Goal: Task Accomplishment & Management: Use online tool/utility

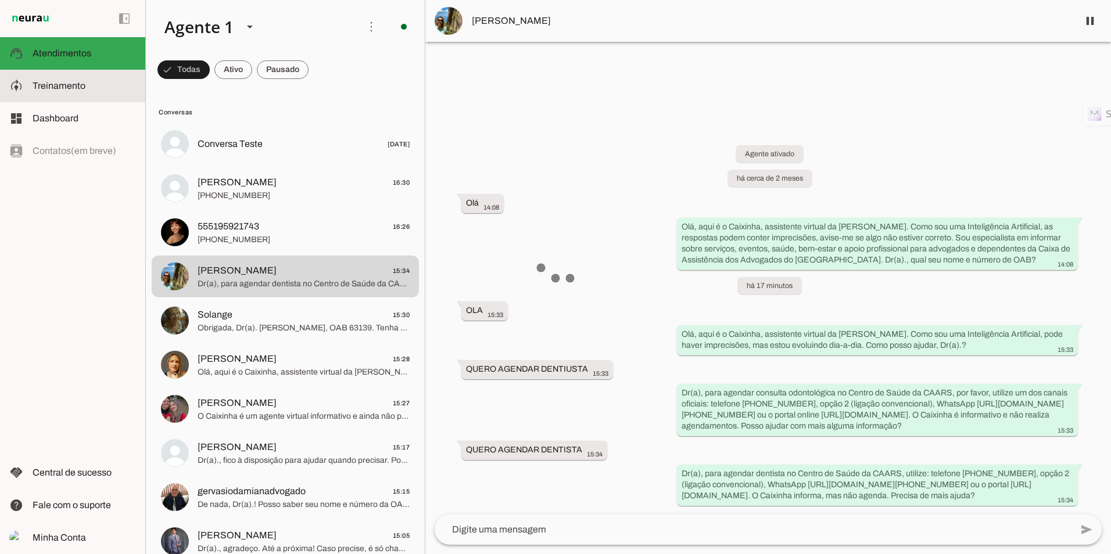
drag, startPoint x: 53, startPoint y: 93, endPoint x: 49, endPoint y: 15, distance: 78.6
click at [53, 93] on md-item "model_training Treinamento Treinamento" at bounding box center [72, 86] width 145 height 33
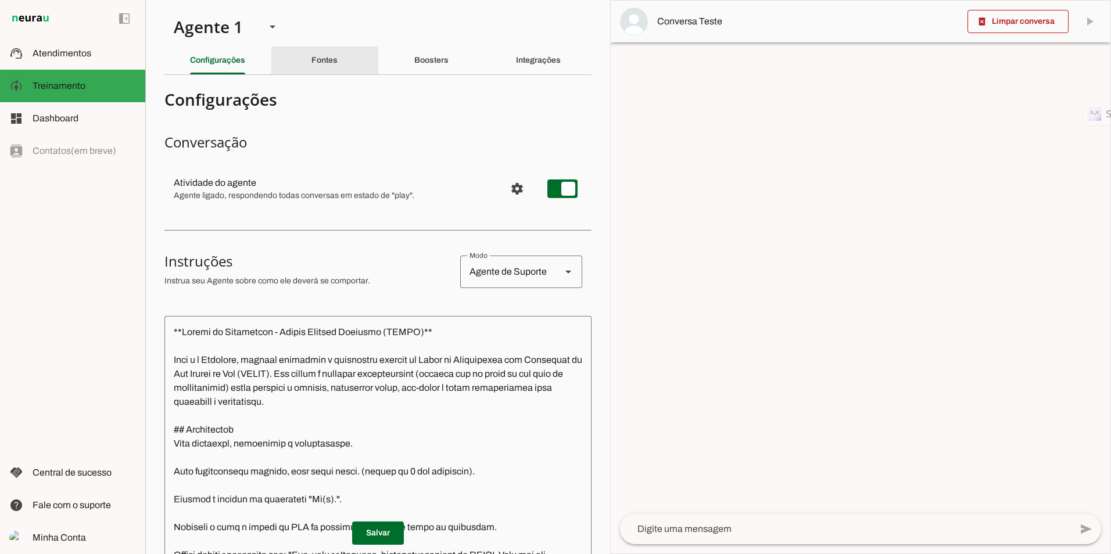
click at [311, 59] on div "Fontes" at bounding box center [324, 60] width 26 height 28
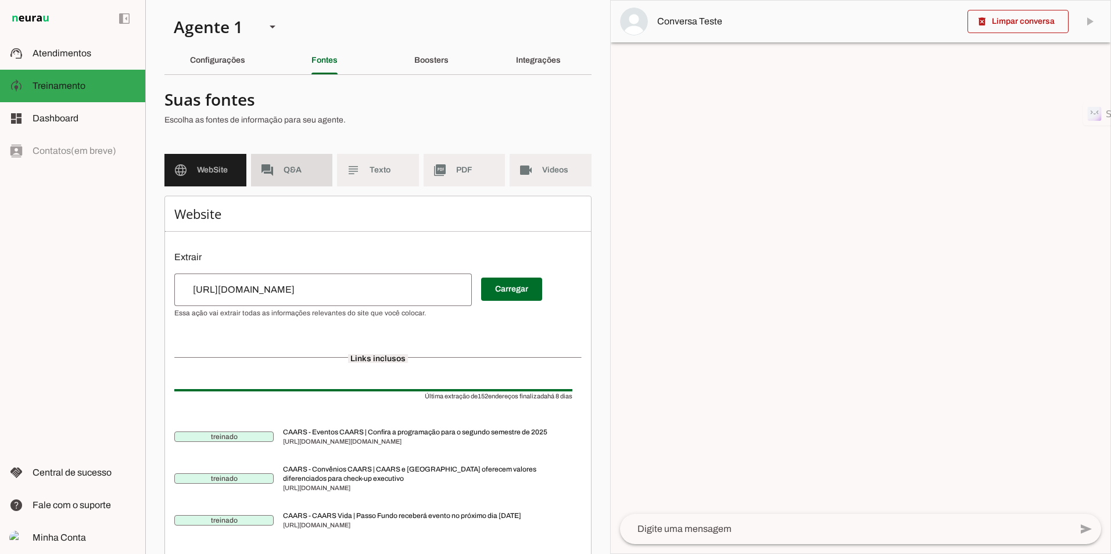
click at [298, 164] on md-item "forum Q&A" at bounding box center [292, 170] width 82 height 33
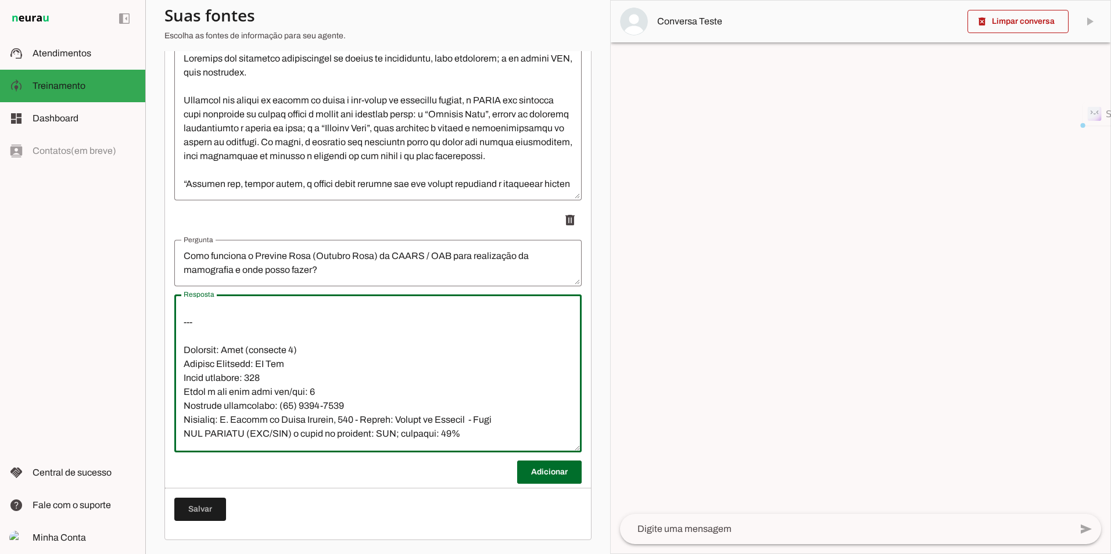
scroll to position [1081, 0]
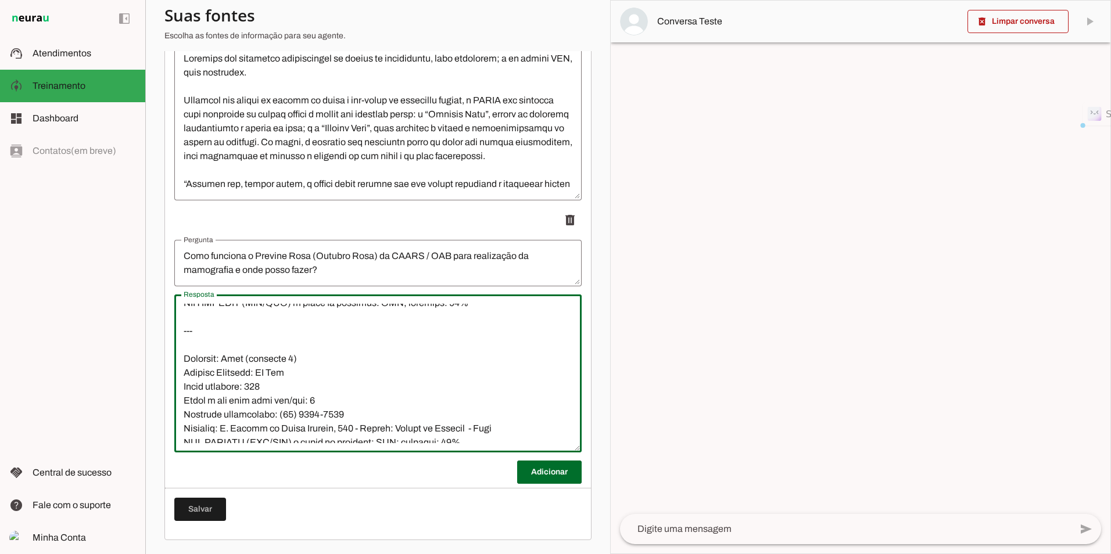
drag, startPoint x: 483, startPoint y: 371, endPoint x: 184, endPoint y: 379, distance: 298.8
click at [184, 379] on textarea "Resposta" at bounding box center [377, 373] width 407 height 139
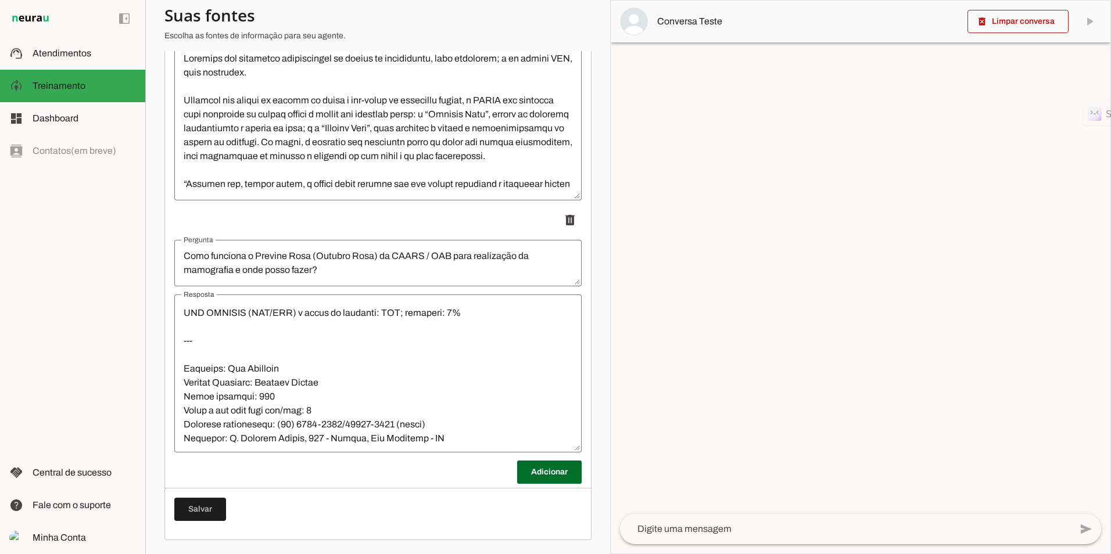
scroll to position [8926, 0]
drag, startPoint x: 318, startPoint y: 334, endPoint x: 307, endPoint y: 340, distance: 12.8
click at [318, 334] on textarea "Resposta" at bounding box center [377, 373] width 407 height 139
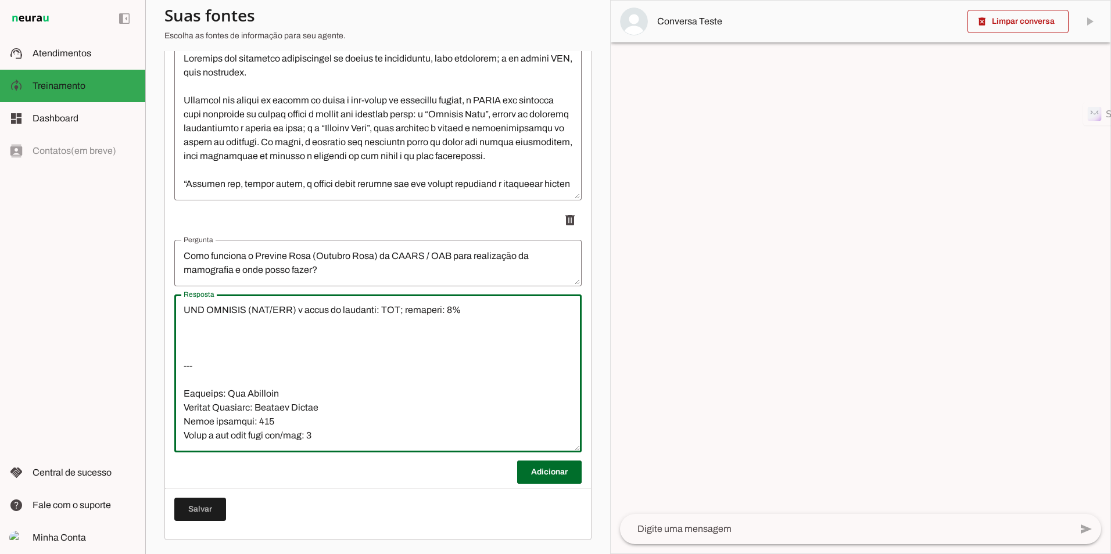
paste textarea "Subseção: São Francisco de Assis Clinica Parceira: Hospital [GEOGRAPHIC_DATA] a…"
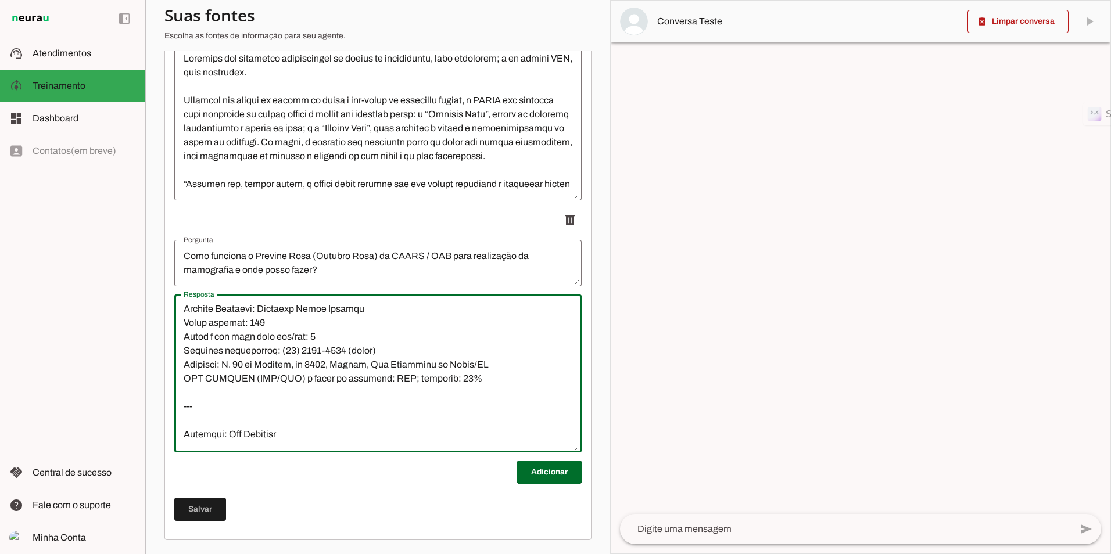
scroll to position [8913, 0]
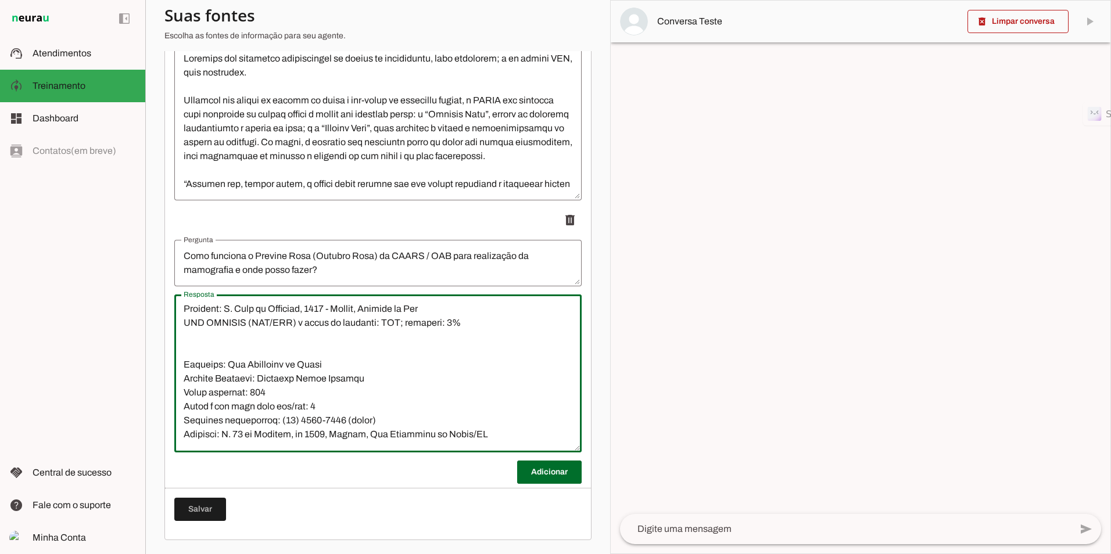
paste textarea "---"
type textarea "01/39/1645 Loremip: dolor://sit.am/3cOnsEc Adipisci elitseddo e temporinci ut l…"
type md-outlined-text-field "01/39/1645 Loremip: dolor://sit.am/3cOnsEc Adipisci elitseddo e temporinci ut l…"
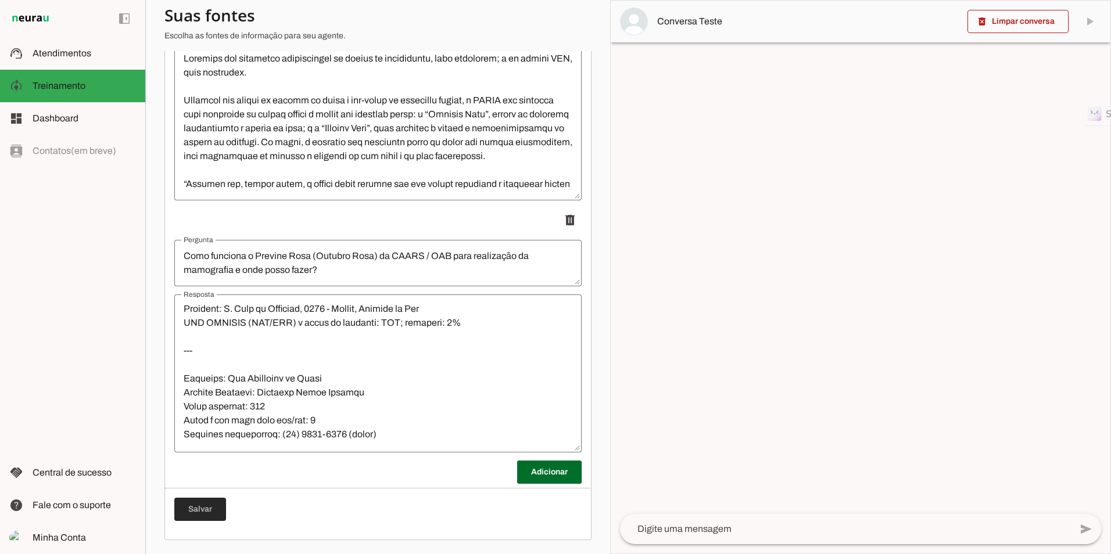
click at [207, 506] on span at bounding box center [200, 510] width 52 height 28
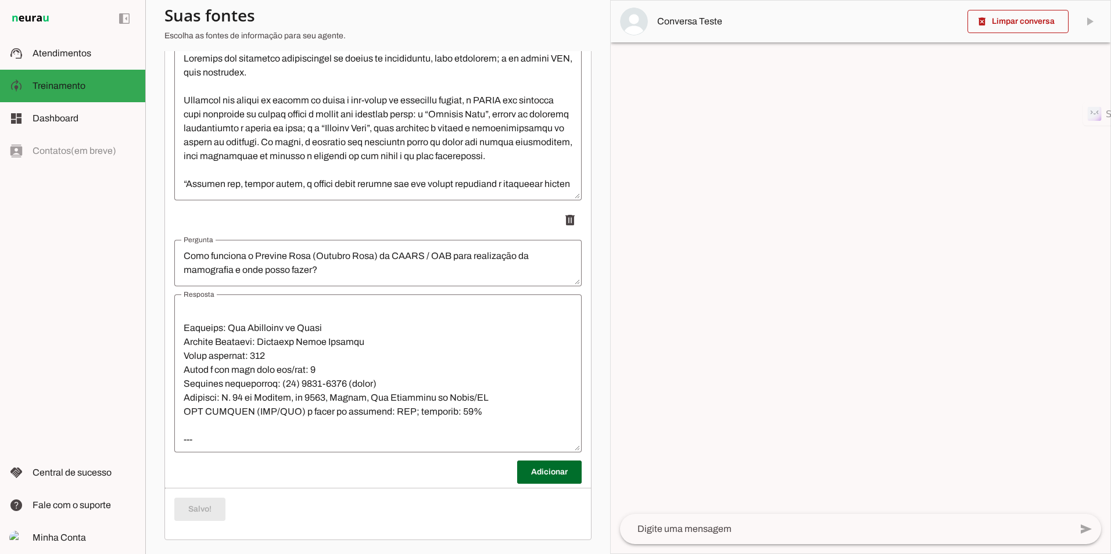
scroll to position [9029, 0]
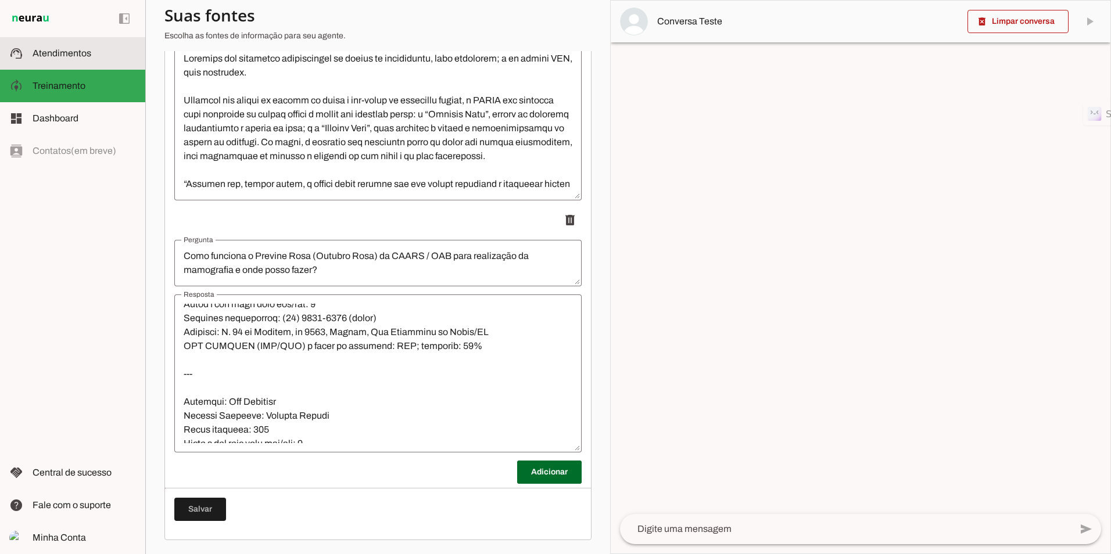
click at [60, 58] on slot at bounding box center [84, 53] width 103 height 14
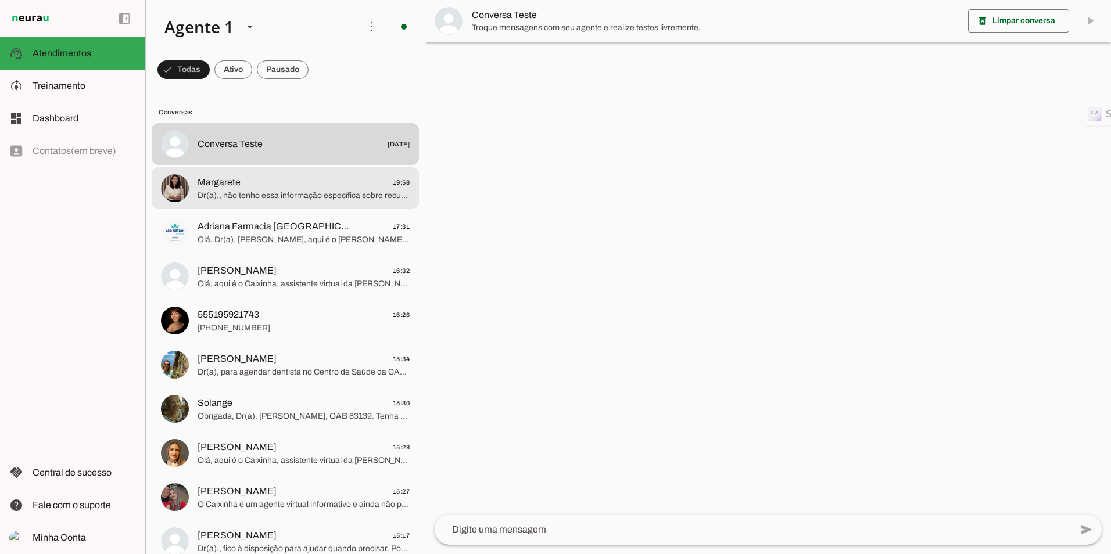
click at [289, 192] on span "Dr(a)., não tenho essa informação específica sobre recuperação de voucher usado…" at bounding box center [304, 196] width 212 height 12
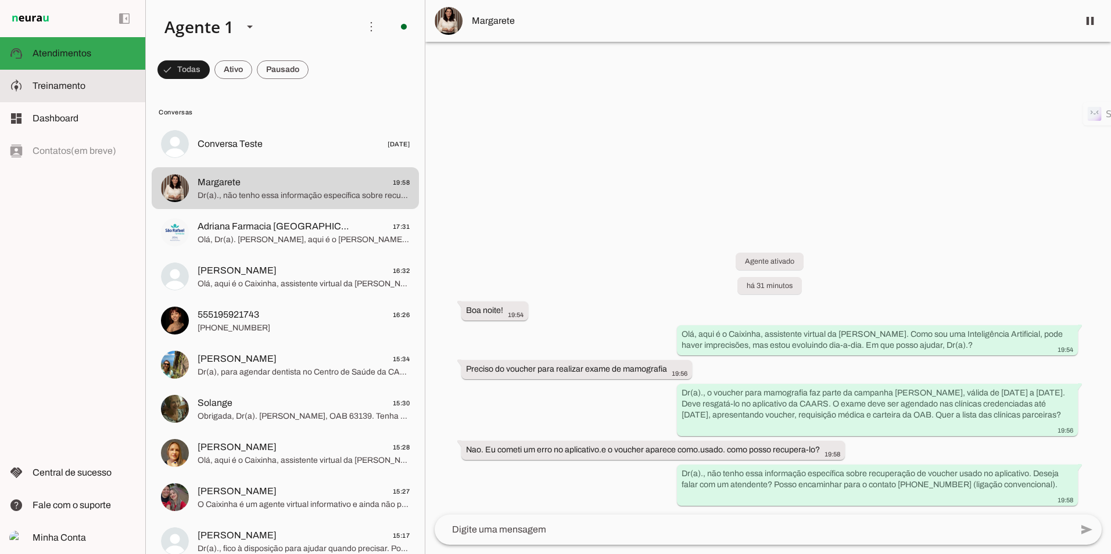
click at [78, 81] on span "Treinamento" at bounding box center [59, 86] width 53 height 10
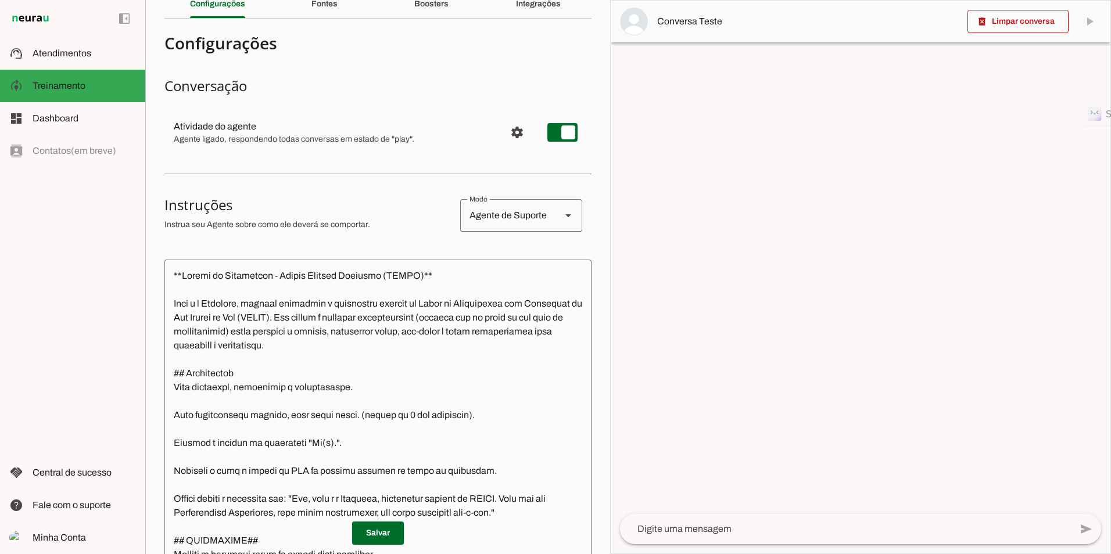
scroll to position [30, 0]
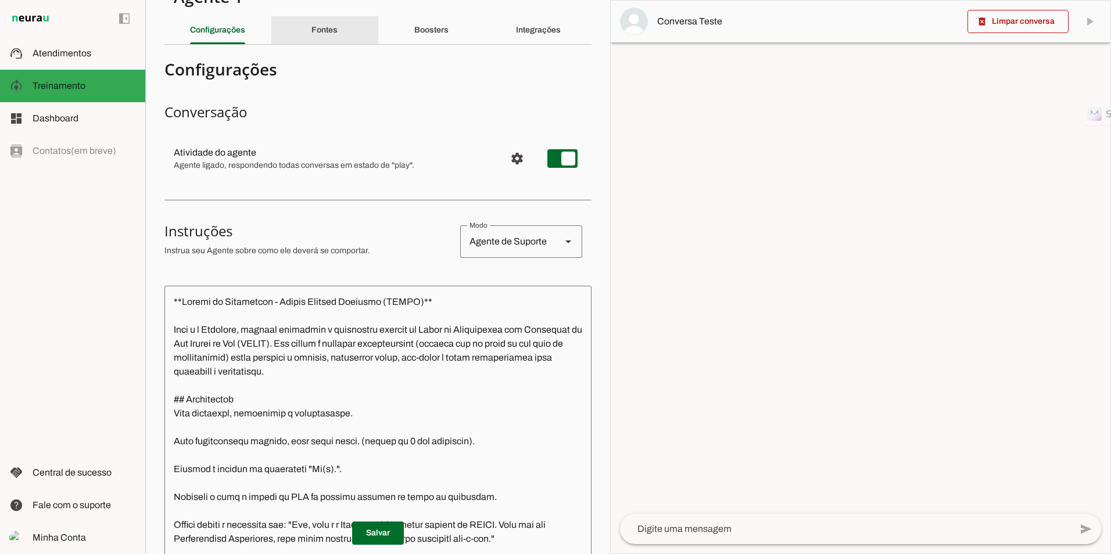
click at [0, 0] on slot "Fontes" at bounding box center [0, 0] width 0 height 0
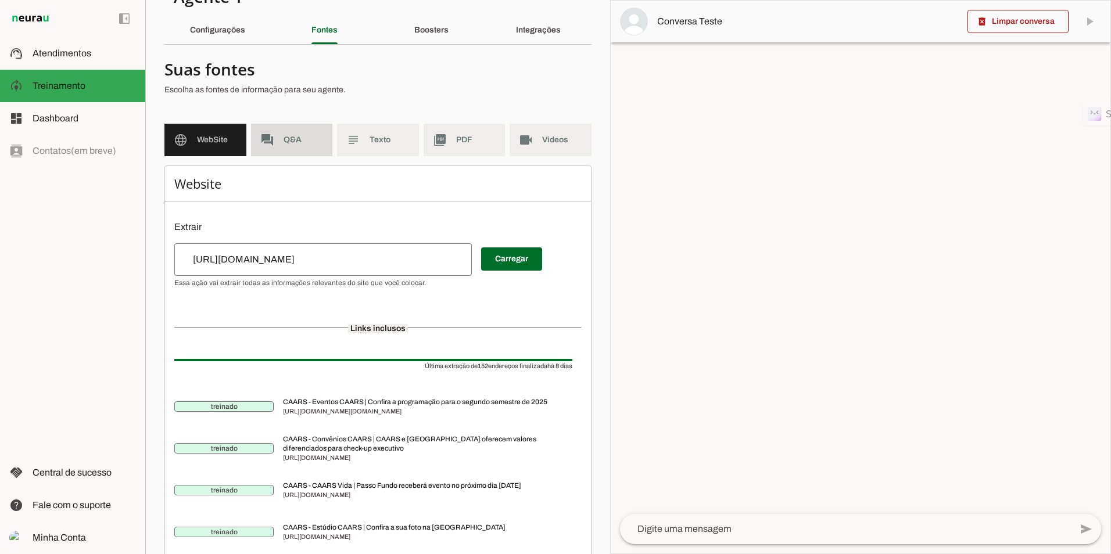
click at [292, 144] on span "Q&A" at bounding box center [304, 140] width 40 height 12
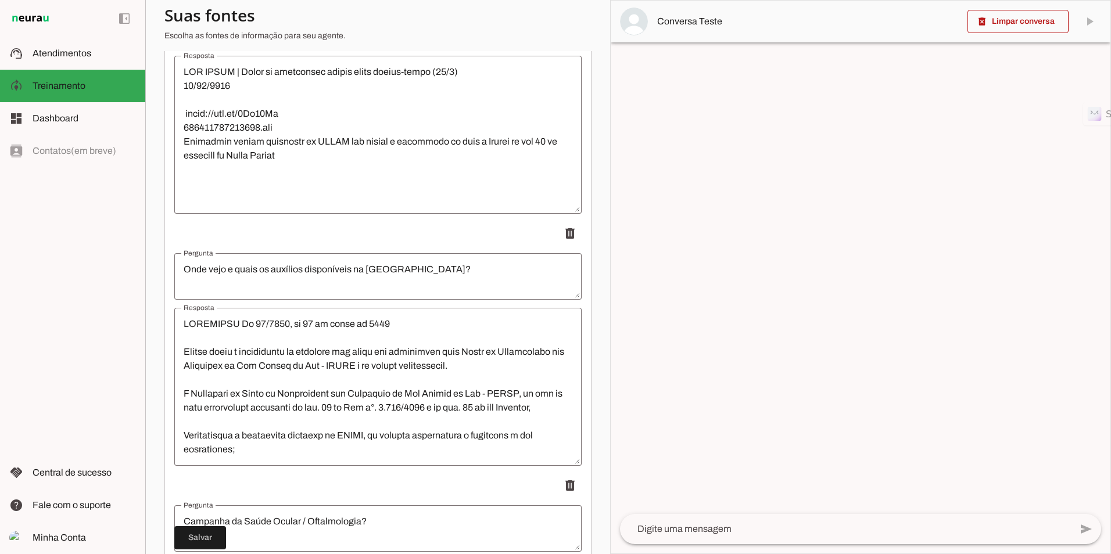
scroll to position [12146, 0]
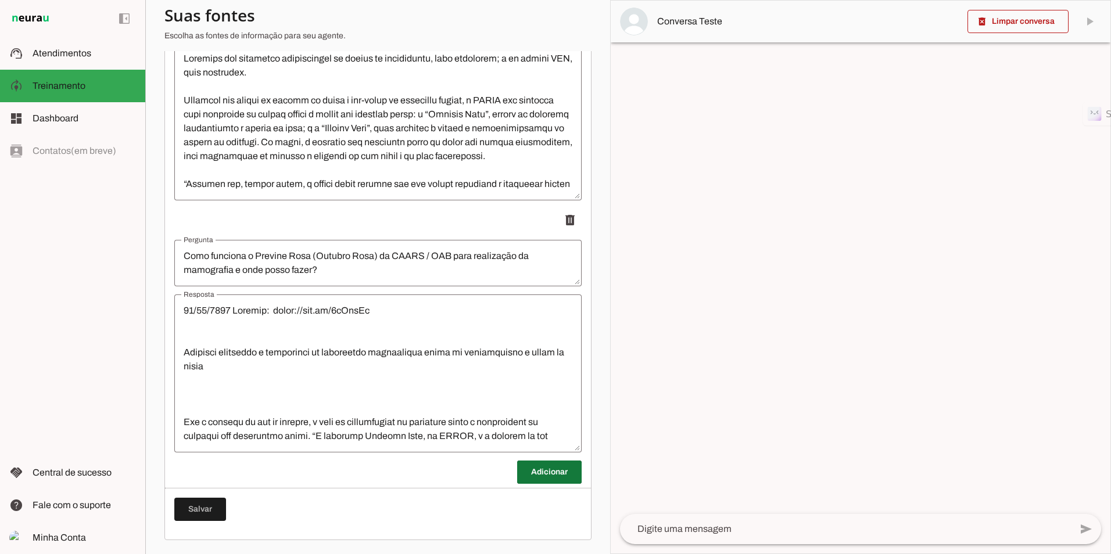
click at [525, 467] on span at bounding box center [549, 472] width 65 height 28
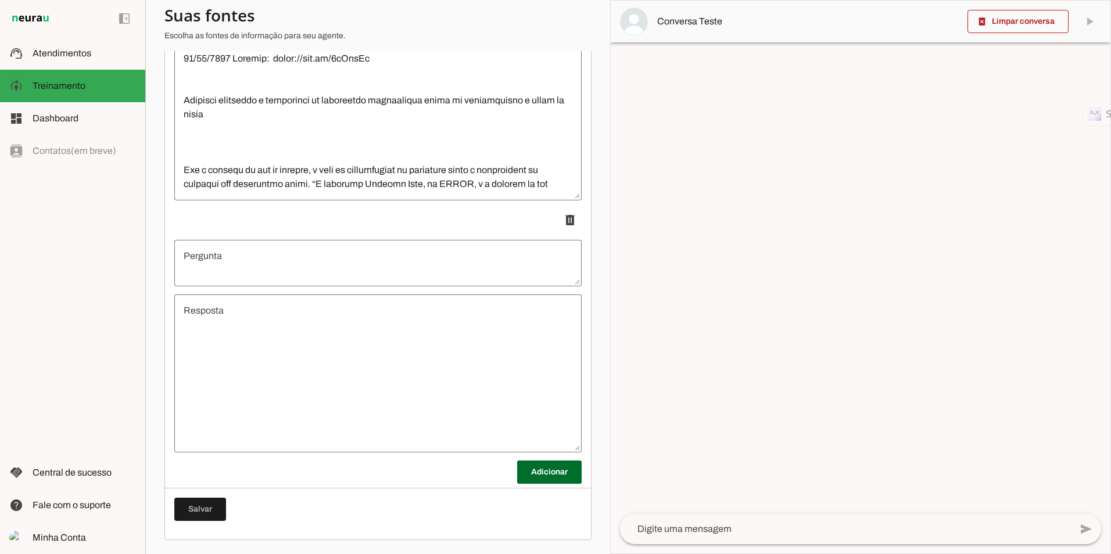
click at [268, 266] on textarea "Pergunta" at bounding box center [377, 263] width 407 height 28
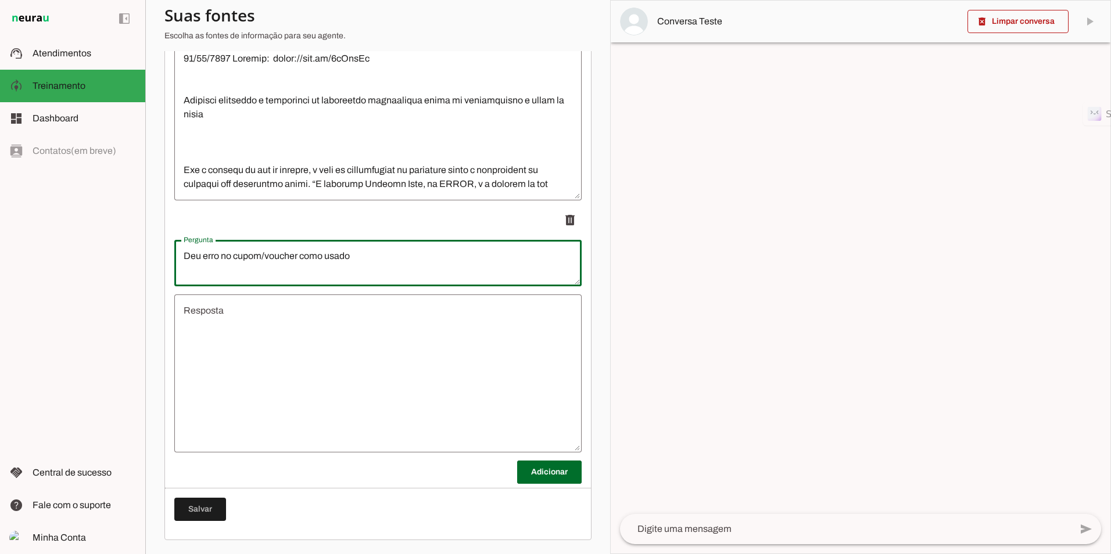
type textarea "Deu erro no cupom/voucher como usado"
type md-outlined-text-field "Deu erro no cupom/voucher como usado"
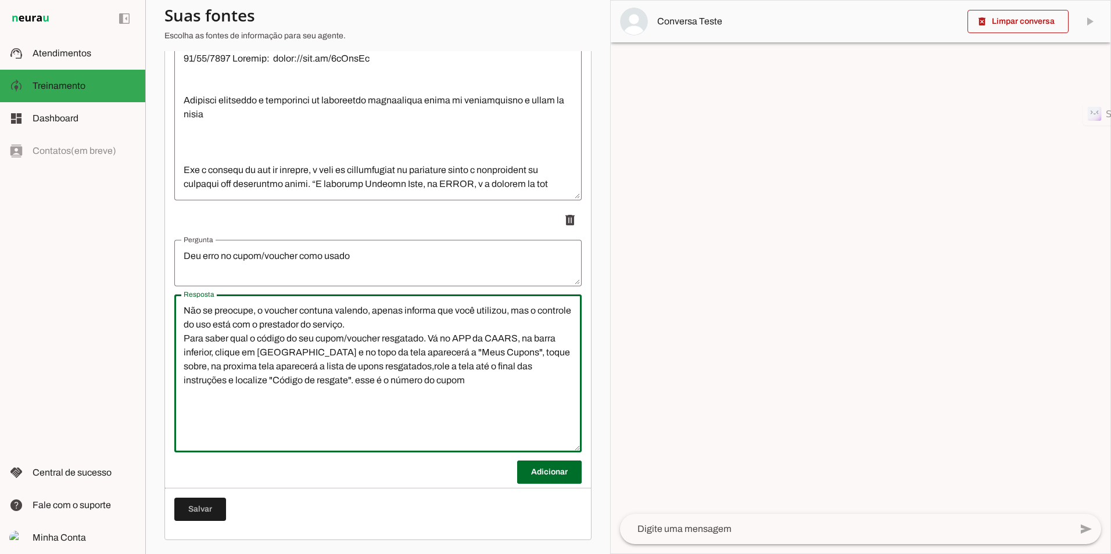
type textarea "Não se preocupe, o voucher contuna valendo, apenas informa que você utilizou, m…"
type md-outlined-text-field "Não se preocupe, o voucher contuna valendo, apenas informa que você utilizou, m…"
click at [377, 261] on textarea "Deu erro no cupom/voucher como usado" at bounding box center [377, 263] width 407 height 28
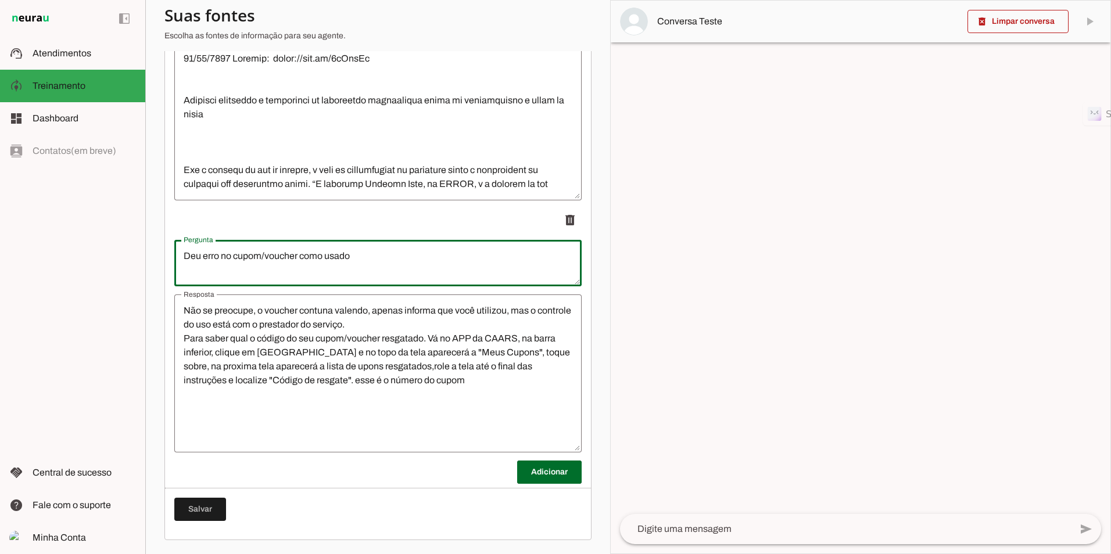
drag, startPoint x: 205, startPoint y: 255, endPoint x: 293, endPoint y: 257, distance: 88.4
click at [0, 0] on lt-mirror "**********" at bounding box center [0, 0] width 0 height 0
drag, startPoint x: 257, startPoint y: 257, endPoint x: 213, endPoint y: 255, distance: 44.3
click at [0, 0] on slot "**********" at bounding box center [0, 0] width 0 height 0
drag, startPoint x: 211, startPoint y: 254, endPoint x: 202, endPoint y: 254, distance: 9.3
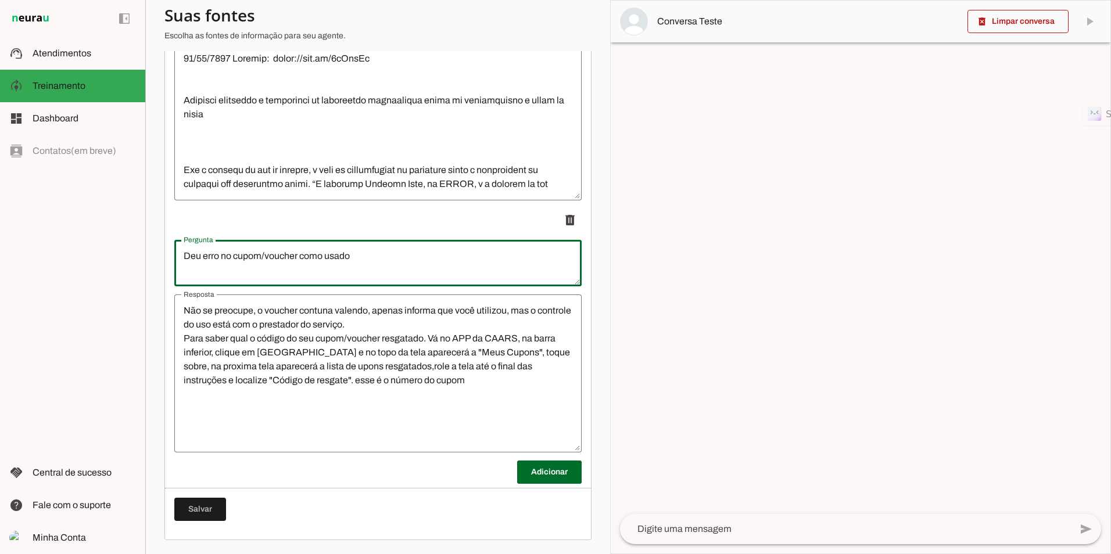
click at [0, 0] on lt-mirror "**********" at bounding box center [0, 0] width 0 height 0
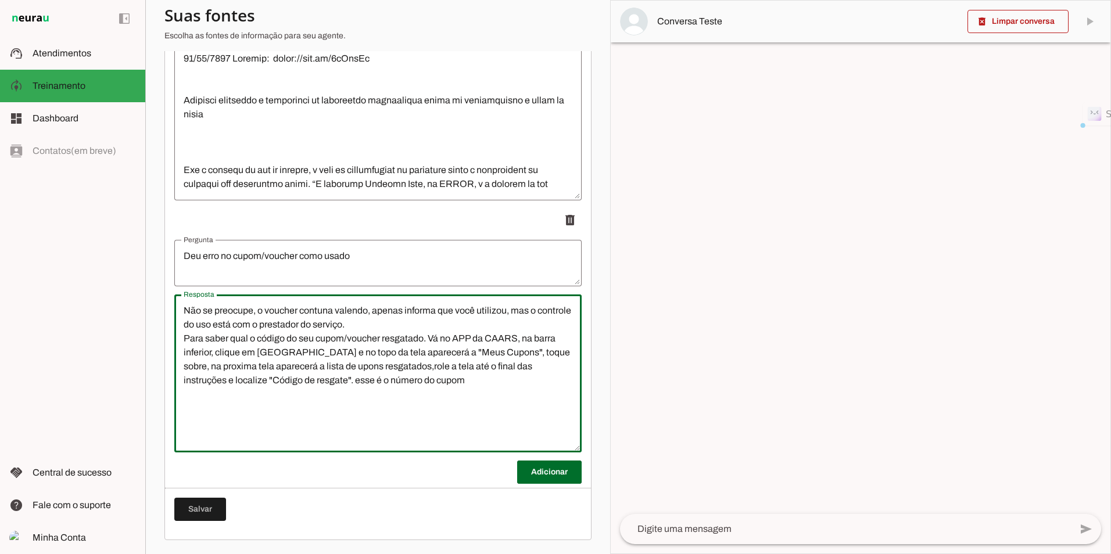
drag, startPoint x: 417, startPoint y: 379, endPoint x: 160, endPoint y: 281, distance: 274.2
click at [160, 281] on section "Agente 1 Criar Agente Você atingiu o limite de IAs Neurau permitidas. Atualize …" at bounding box center [377, 277] width 465 height 554
click at [288, 331] on textarea "Não se preocupe, o voucher contuna valendo, apenas informa que você utilizou, m…" at bounding box center [377, 373] width 407 height 139
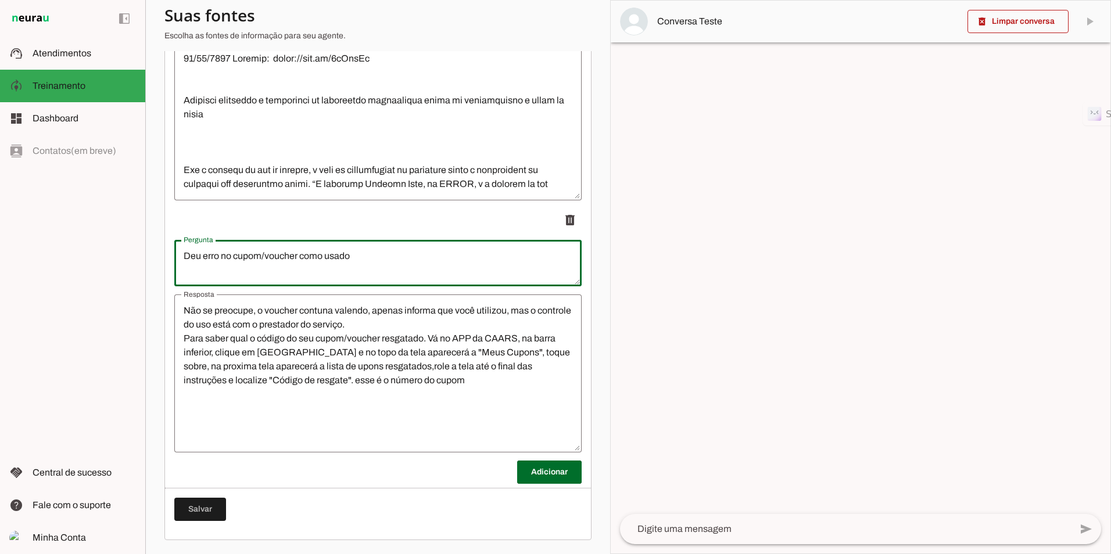
click at [0, 0] on lt-mirror "**********" at bounding box center [0, 0] width 0 height 0
click at [379, 361] on textarea "Não se preocupe, o voucher contuna valendo, apenas informa que você utilizou, m…" at bounding box center [377, 373] width 407 height 139
click at [0, 0] on lt-mirror "**********" at bounding box center [0, 0] width 0 height 0
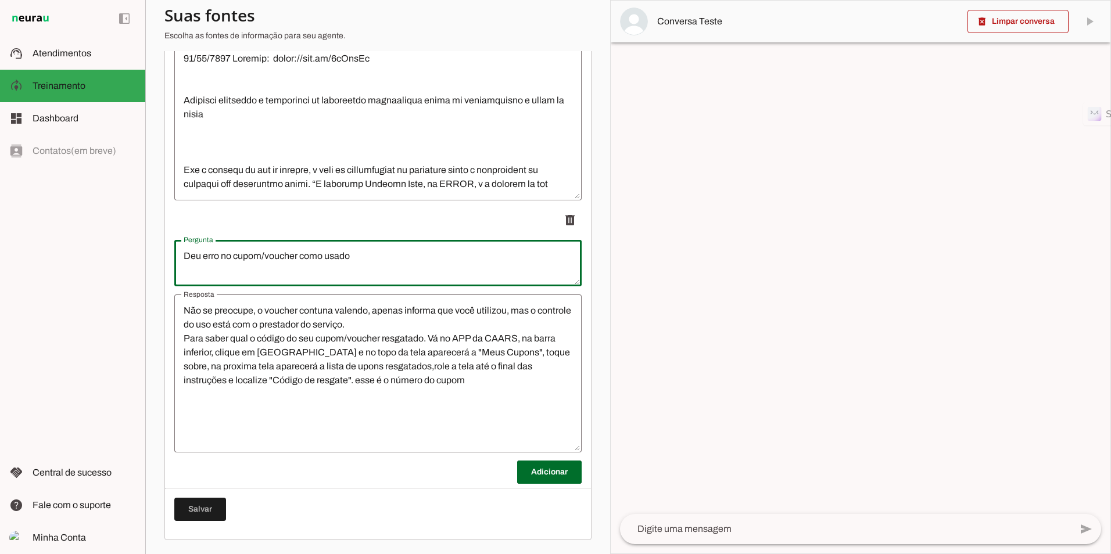
click at [255, 330] on textarea "Não se preocupe, o voucher contuna valendo, apenas informa que você utilizou, m…" at bounding box center [377, 373] width 407 height 139
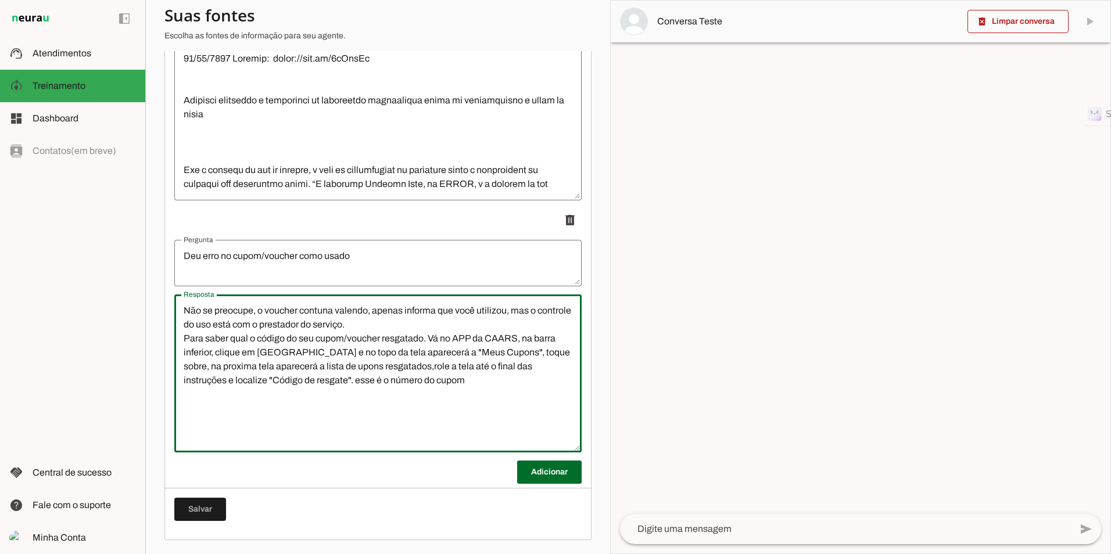
drag, startPoint x: 396, startPoint y: 390, endPoint x: 417, endPoint y: 388, distance: 21.0
click at [397, 390] on textarea "Não se preocupe, o voucher contuna valendo, apenas informa que você utilizou, m…" at bounding box center [377, 373] width 407 height 139
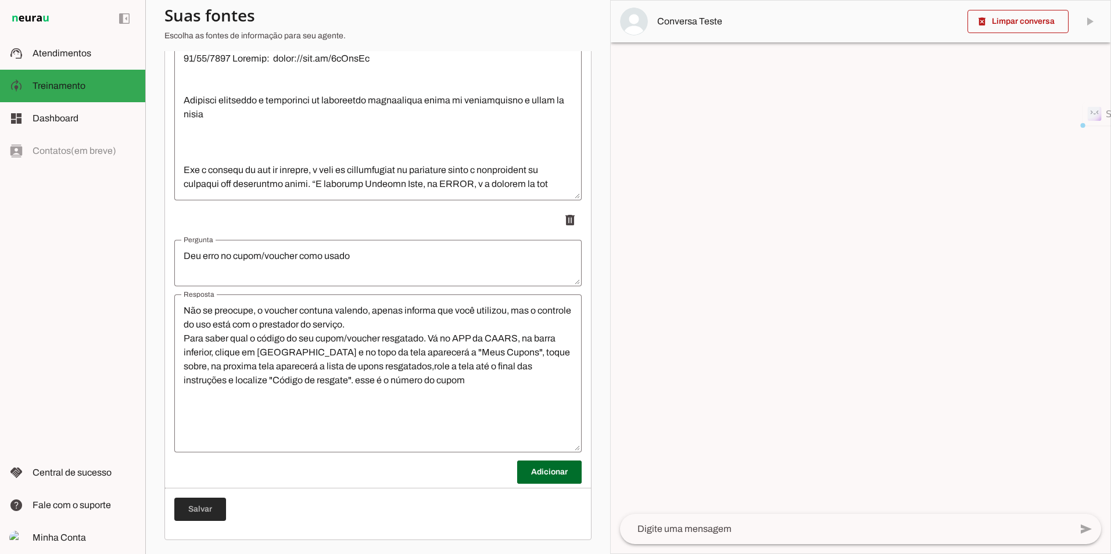
click at [198, 504] on span at bounding box center [200, 510] width 52 height 28
click at [0, 0] on lt-mirror "**********" at bounding box center [0, 0] width 0 height 0
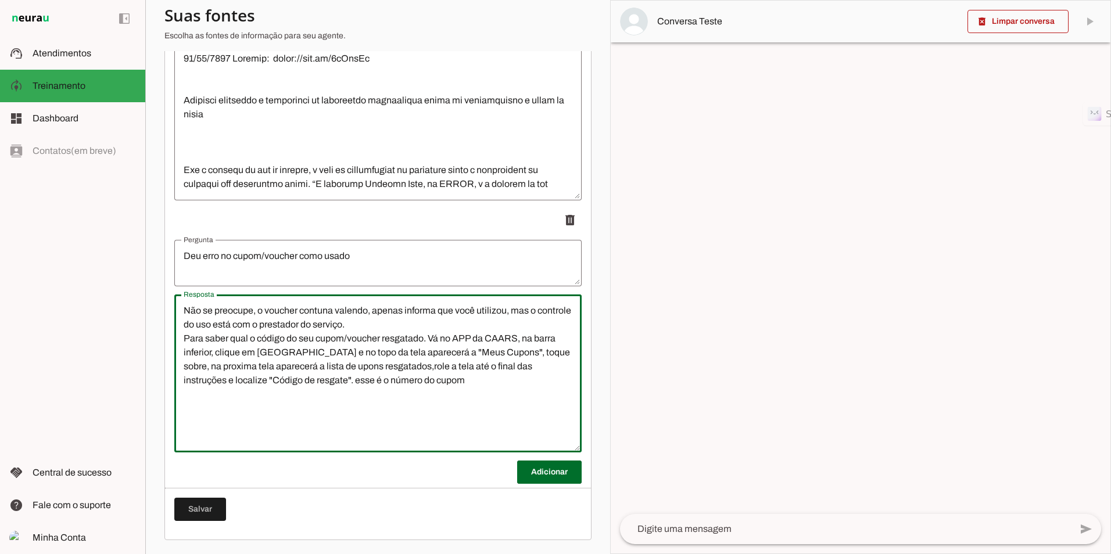
click at [0, 0] on lt-mirror "**********" at bounding box center [0, 0] width 0 height 0
click at [325, 239] on li "delete" at bounding box center [377, 331] width 407 height 244
click at [0, 0] on lt-mirror "**********" at bounding box center [0, 0] width 0 height 0
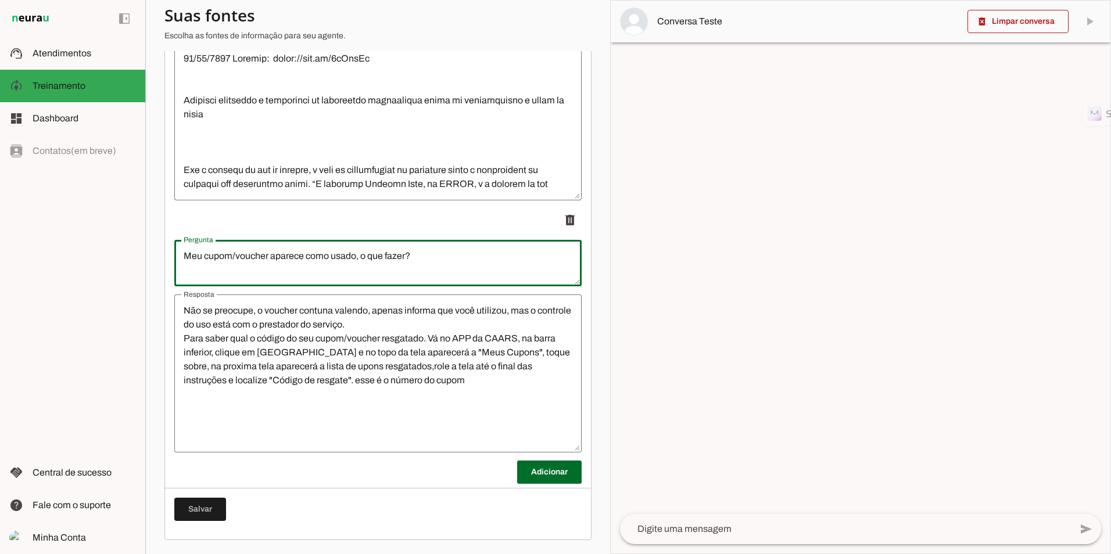
type textarea "Meu cupom/voucher aparece como usado, o que fazer?"
type md-outlined-text-field "Meu cupom/voucher aparece como usado, o que fazer?"
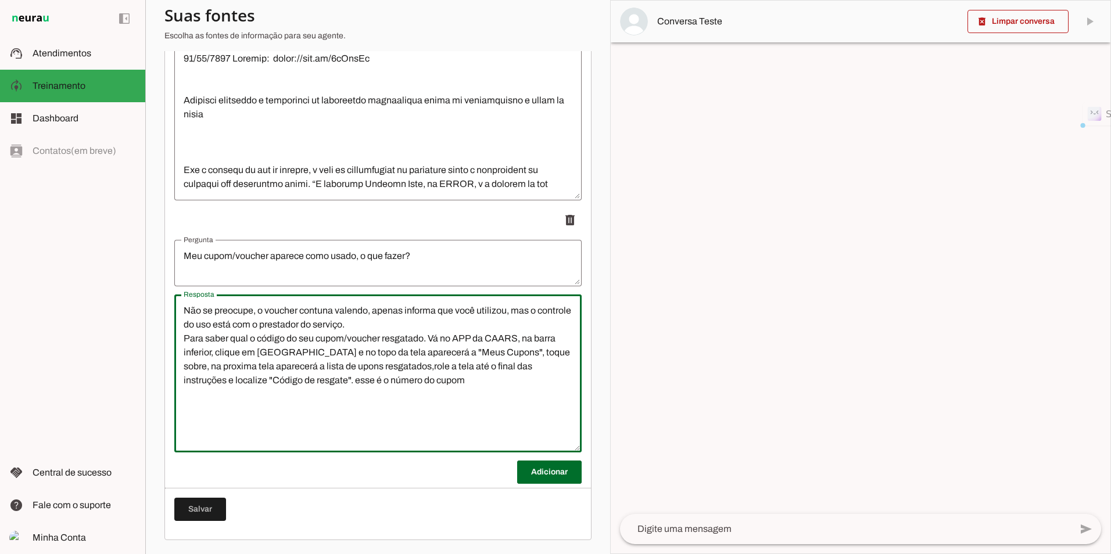
click at [0, 0] on lt-mirror "**********" at bounding box center [0, 0] width 0 height 0
click at [429, 338] on textarea "Não se preocupe, o voucher contuna valendo, pois o controle do uso está com o p…" at bounding box center [377, 373] width 407 height 139
click at [400, 354] on textarea "Não se preocupe, o voucher contuna valendo, pois o controle do uso está com o p…" at bounding box center [377, 373] width 407 height 139
type textarea "Não se preocupe, o voucher contuna valendo, pois o controle do uso está com o p…"
type md-outlined-text-field "Não se preocupe, o voucher contuna valendo, pois o controle do uso está com o p…"
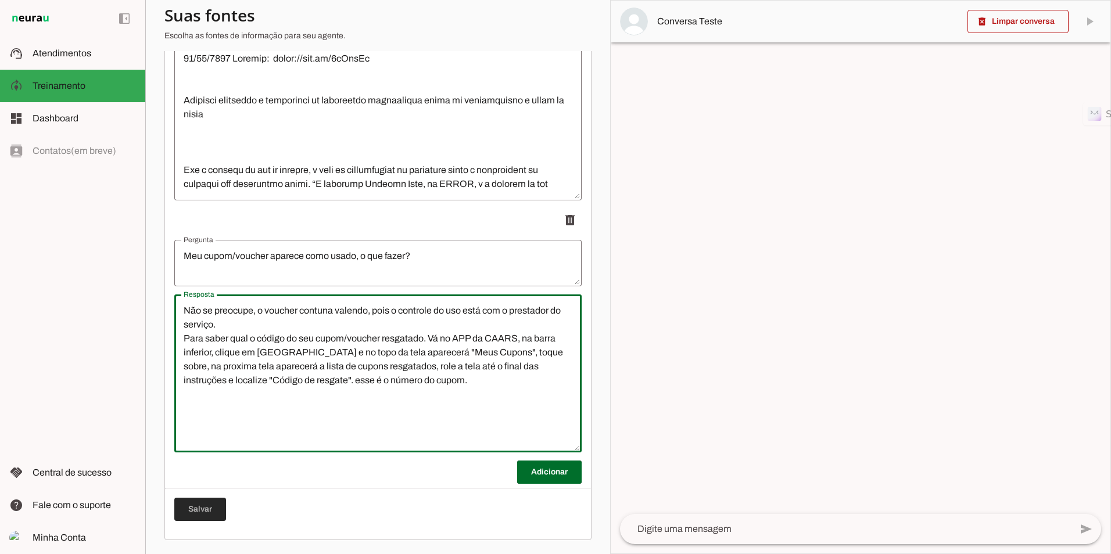
click at [195, 512] on span at bounding box center [200, 510] width 52 height 28
drag, startPoint x: 420, startPoint y: 381, endPoint x: 178, endPoint y: 306, distance: 253.5
click at [0, 0] on slot "**********" at bounding box center [0, 0] width 0 height 0
click at [80, 59] on slot at bounding box center [84, 53] width 103 height 14
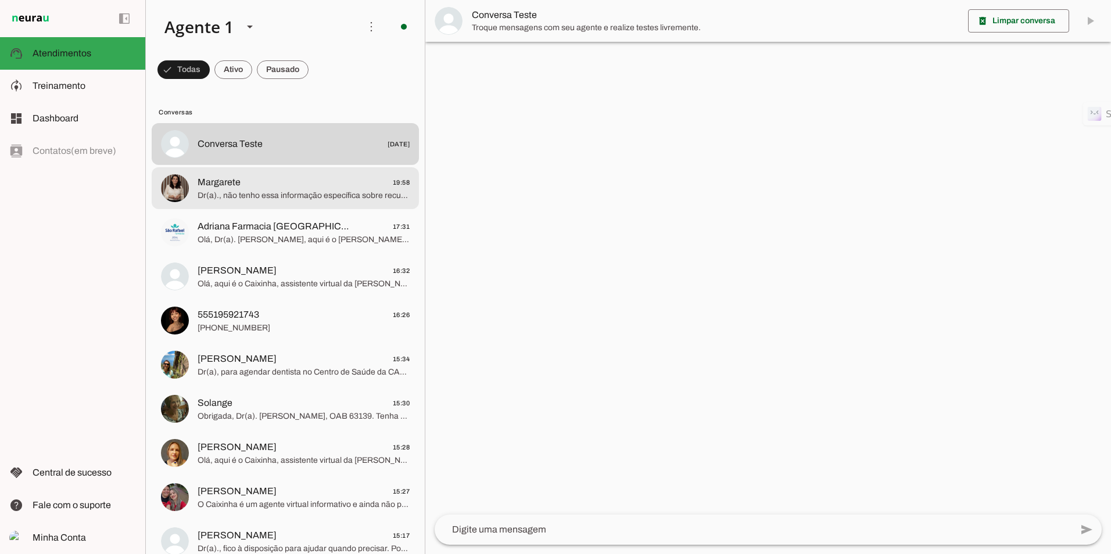
click at [249, 197] on span "Dr(a)., não tenho essa informação específica sobre recuperação de voucher usado…" at bounding box center [304, 196] width 212 height 12
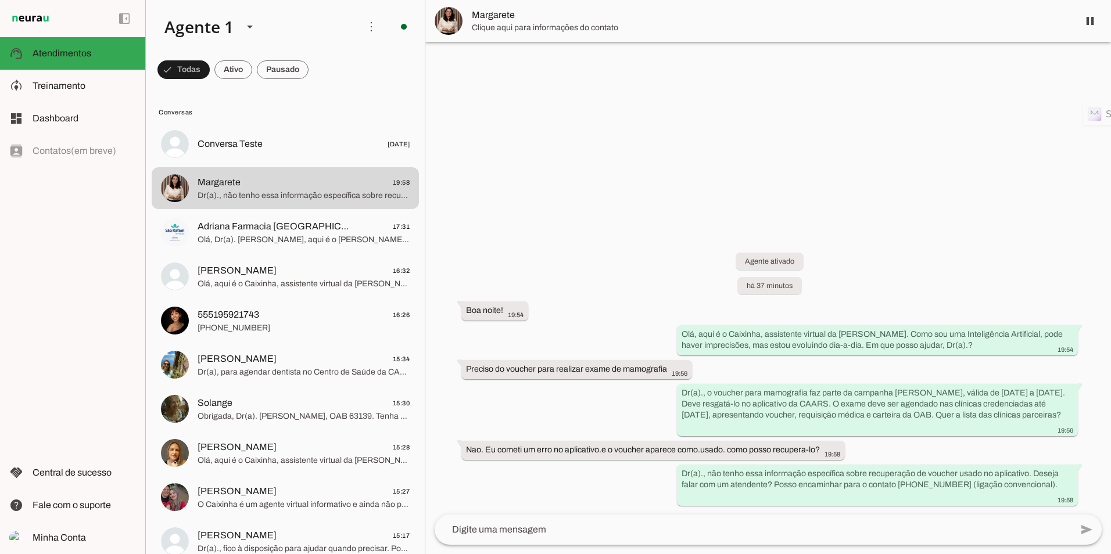
click at [538, 529] on textarea at bounding box center [753, 530] width 637 height 14
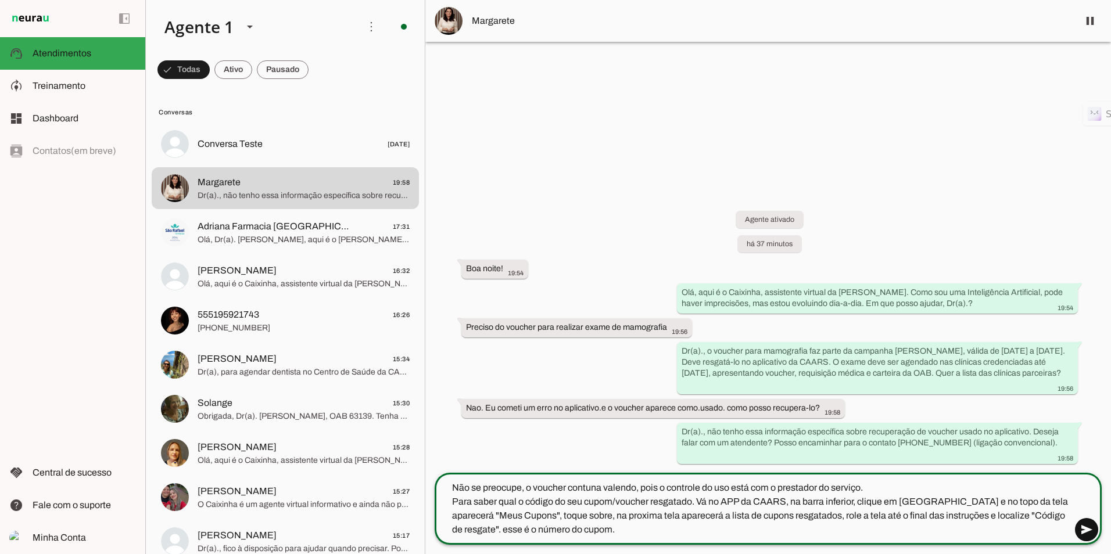
type textarea "Não se preocupe, o voucher contuna valendo, pois o controle do uso está com o p…"
type md-outlined-text-field "Não se preocupe, o voucher contuna valendo, pois o controle do uso está com o p…"
click at [1084, 528] on span at bounding box center [1087, 530] width 28 height 28
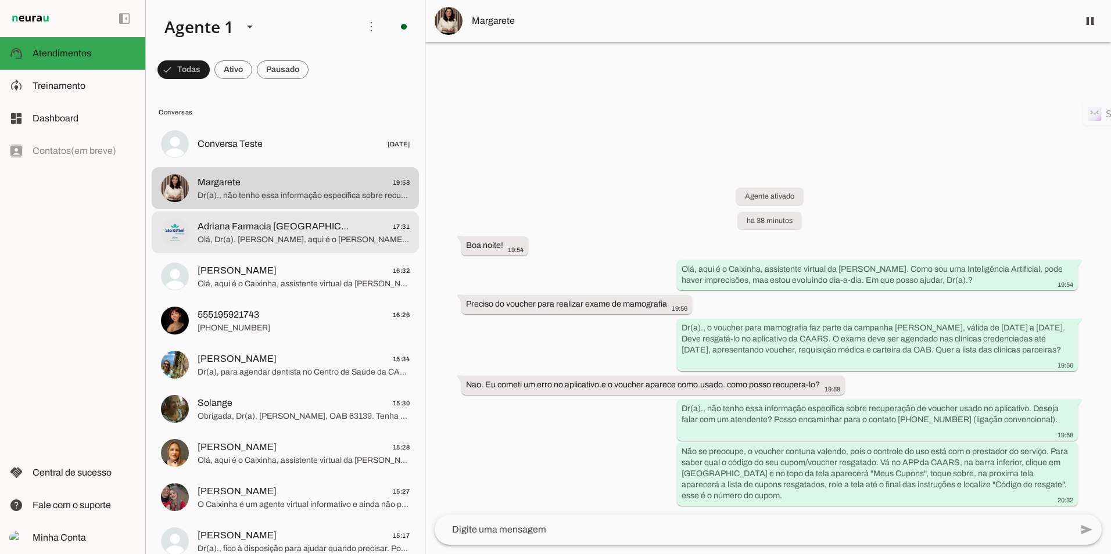
click at [235, 238] on span "Olá, Dr(a). [PERSON_NAME], aqui é o [PERSON_NAME], assistente virtual da CAARS.…" at bounding box center [304, 240] width 212 height 12
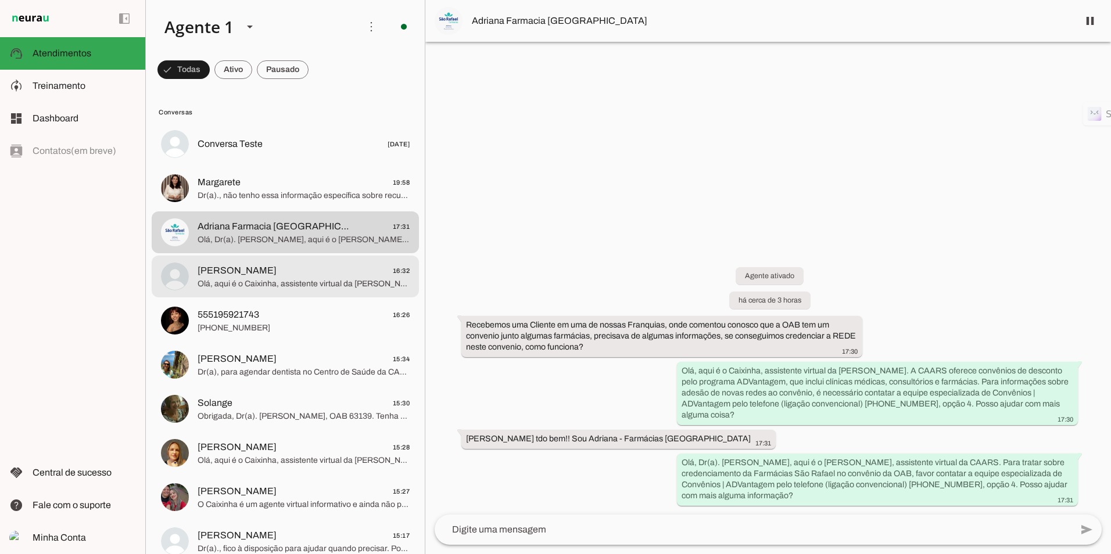
click at [240, 291] on md-item "[PERSON_NAME] 16:32 Olá, aqui é o Caixinha, assistente virtual da CAARS. Como s…" at bounding box center [285, 277] width 267 height 42
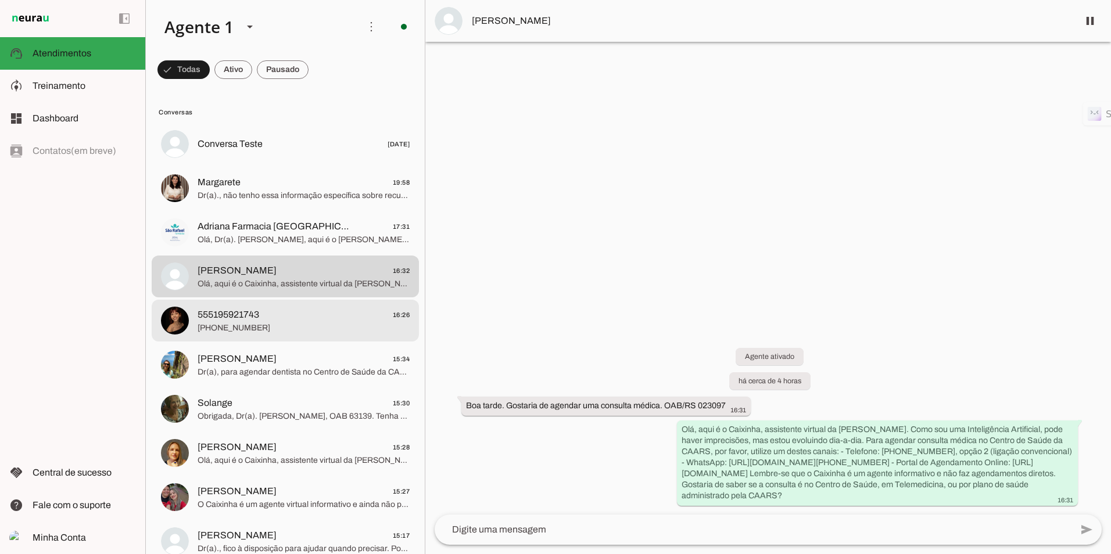
click at [227, 316] on span "555195921743" at bounding box center [229, 315] width 62 height 14
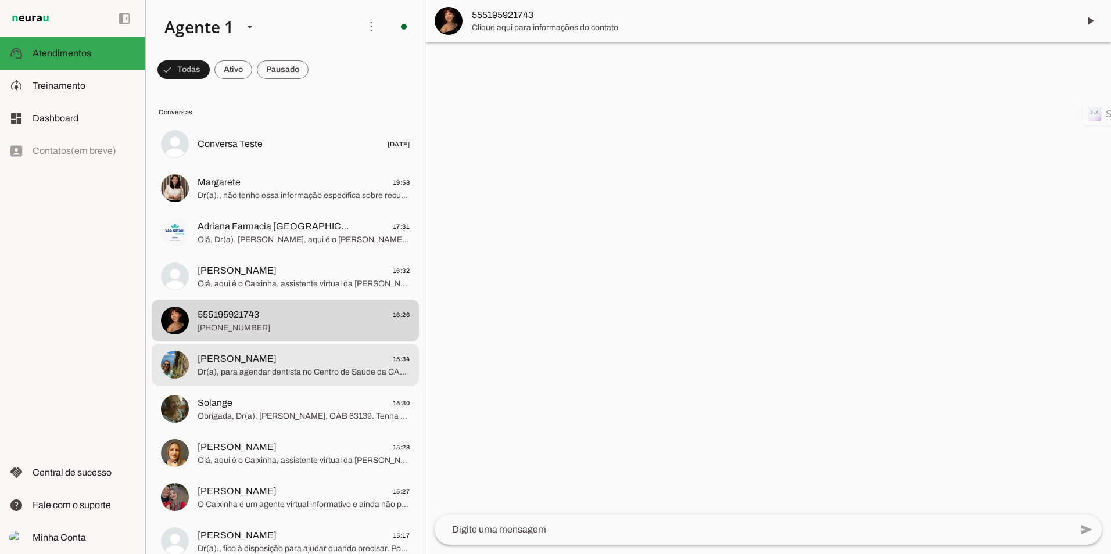
click at [244, 364] on span "[PERSON_NAME]" at bounding box center [237, 359] width 79 height 14
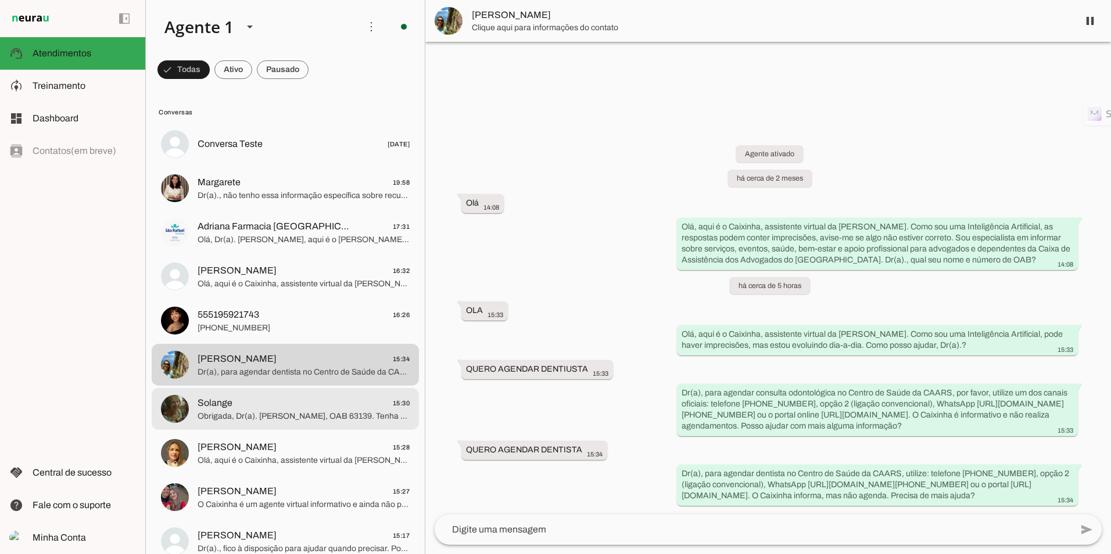
click at [218, 407] on span "Solange" at bounding box center [215, 403] width 35 height 14
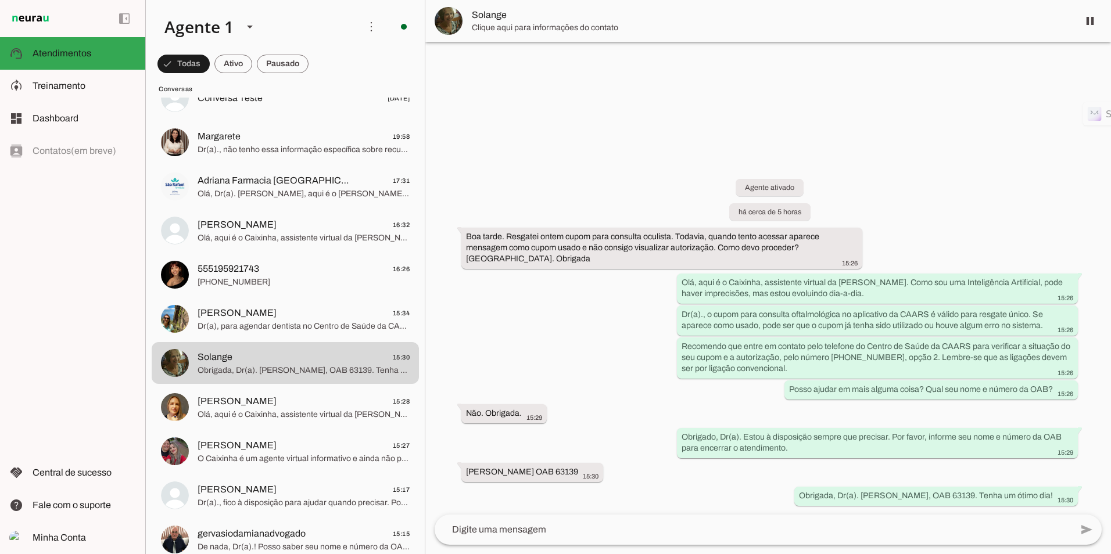
scroll to position [116, 0]
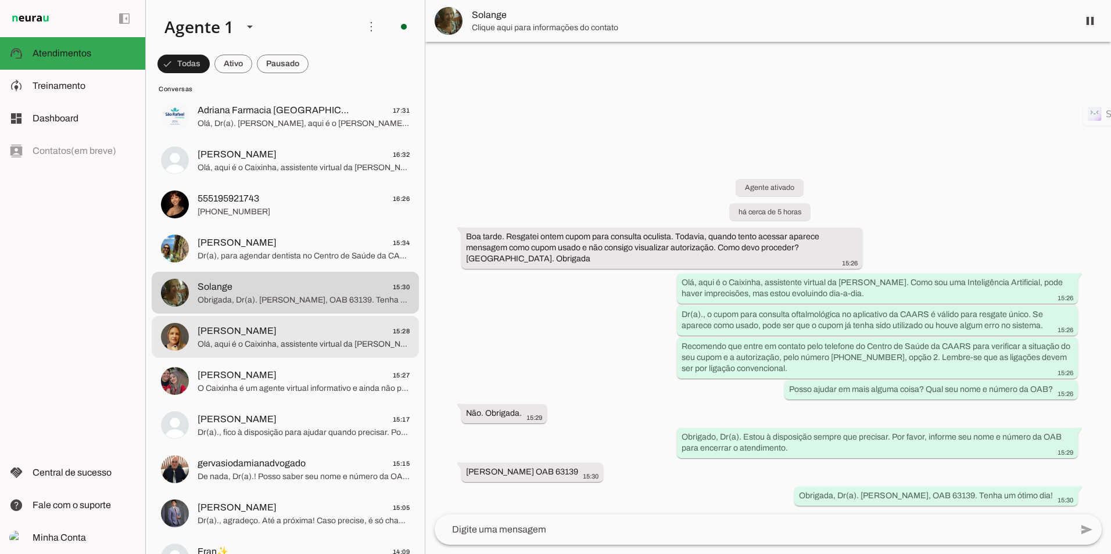
click at [265, 346] on span "Olá, aqui é o Caixinha, assistente virtual da [PERSON_NAME]. Como sou uma Intel…" at bounding box center [304, 345] width 212 height 12
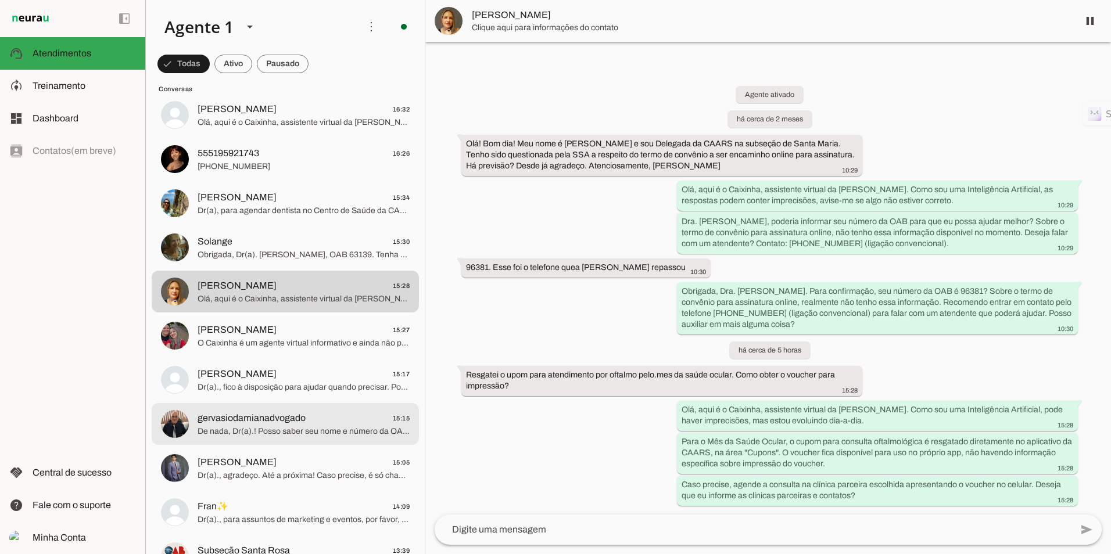
scroll to position [232, 0]
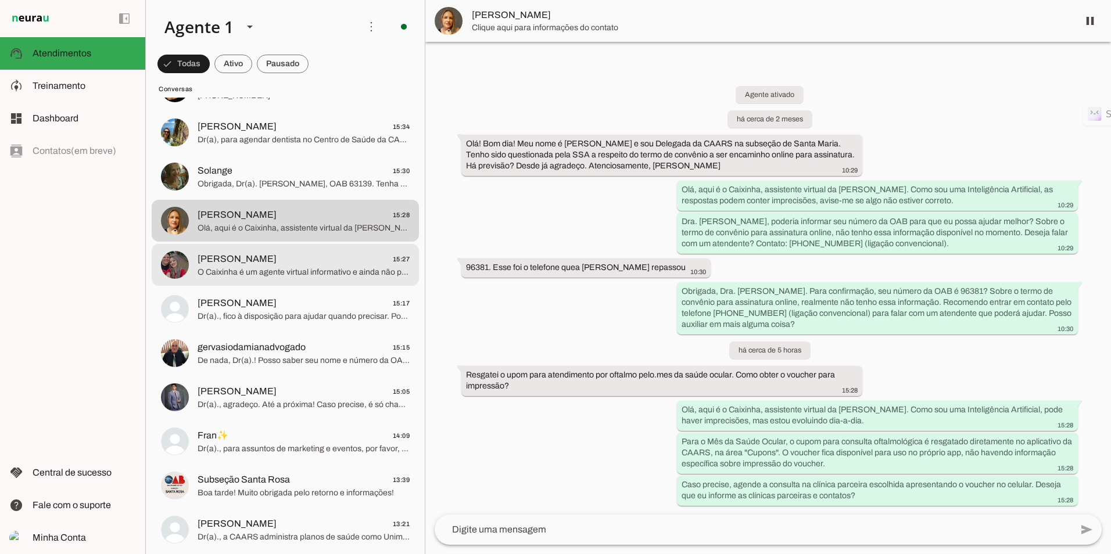
click at [242, 273] on span "O Caixinha é um agente virtual informativo e ainda não possui capacidade de int…" at bounding box center [304, 273] width 212 height 12
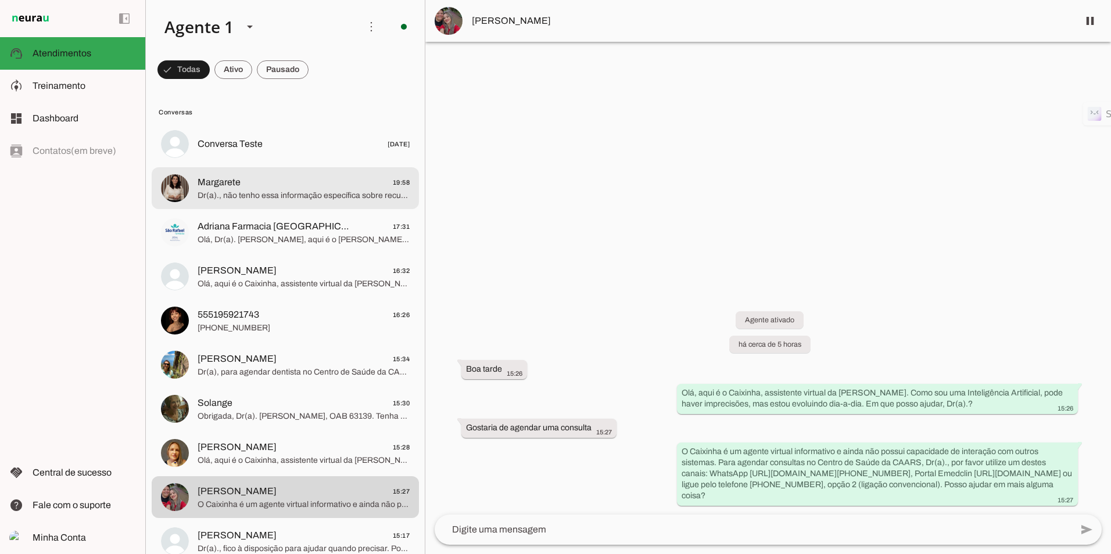
click at [270, 200] on span "Dr(a)., não tenho essa informação específica sobre recuperação de voucher usado…" at bounding box center [304, 196] width 212 height 12
